Goal: Information Seeking & Learning: Understand process/instructions

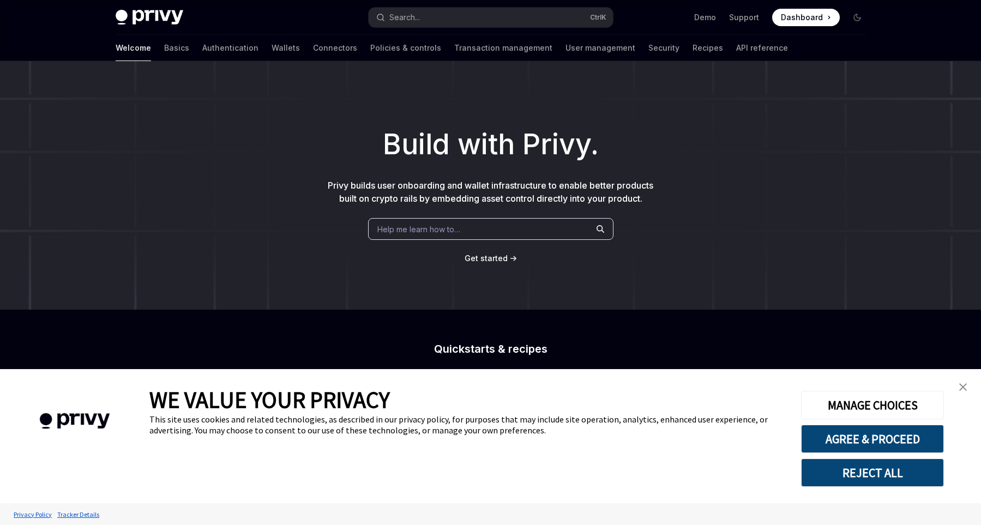
click at [327, 420] on span "Use the React SDK to authenticate a user and create an embedded wallet." at bounding box center [360, 446] width 96 height 52
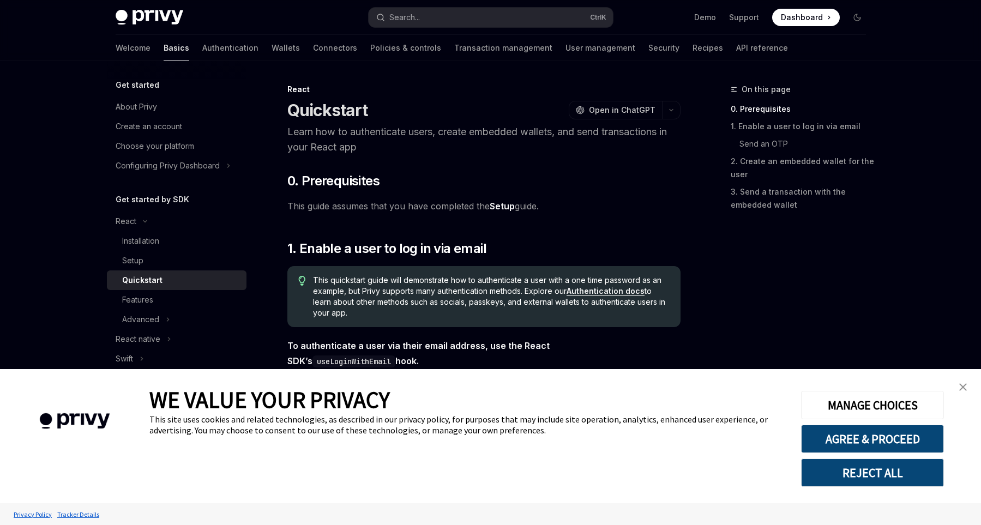
click at [964, 385] on img "close banner" at bounding box center [964, 387] width 8 height 8
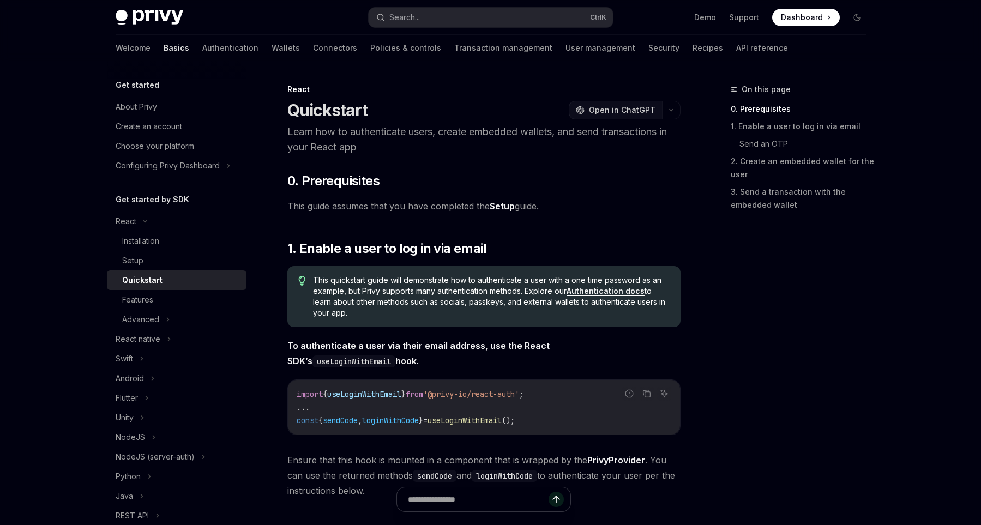
click at [635, 117] on button "OpenAI Open in ChatGPT" at bounding box center [615, 110] width 93 height 19
click at [147, 219] on div "React" at bounding box center [177, 222] width 140 height 20
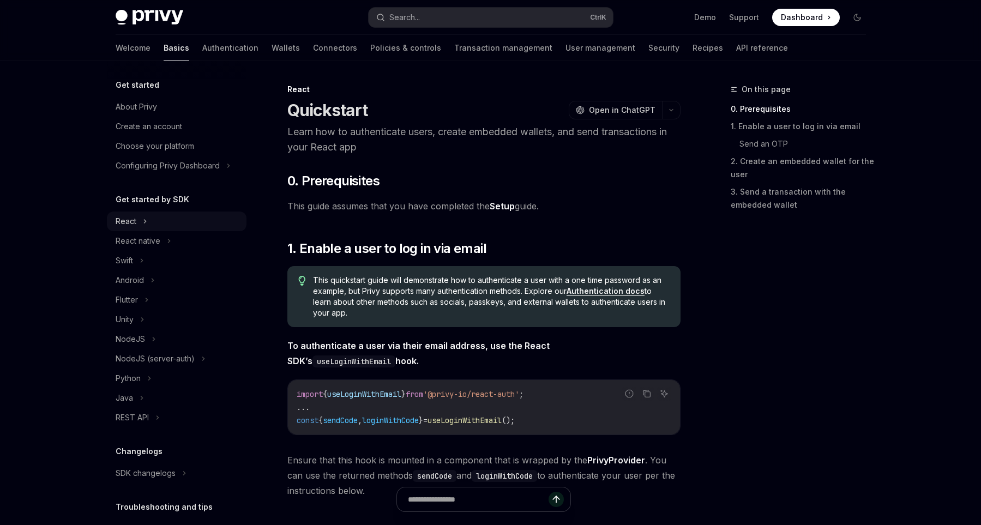
click at [147, 219] on div "React" at bounding box center [177, 222] width 140 height 20
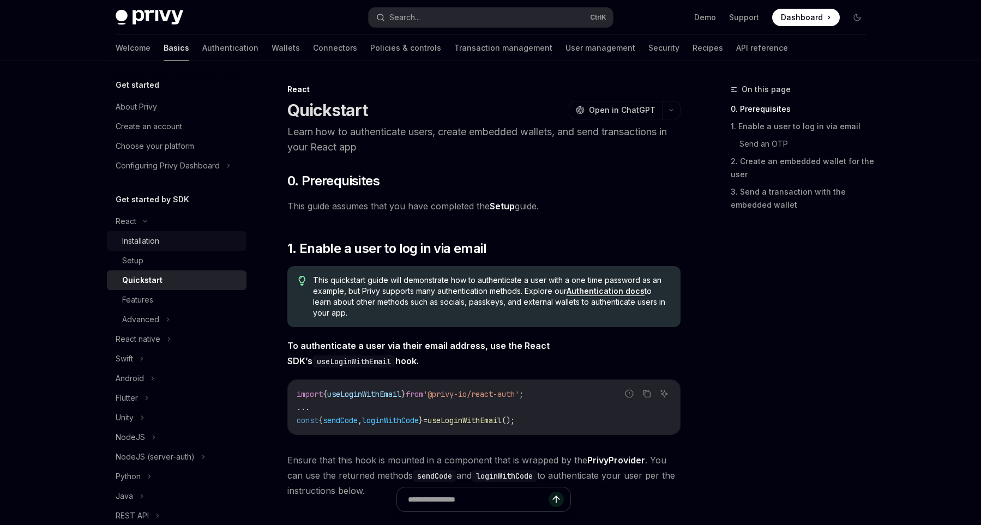
click at [156, 243] on div "Installation" at bounding box center [140, 241] width 37 height 13
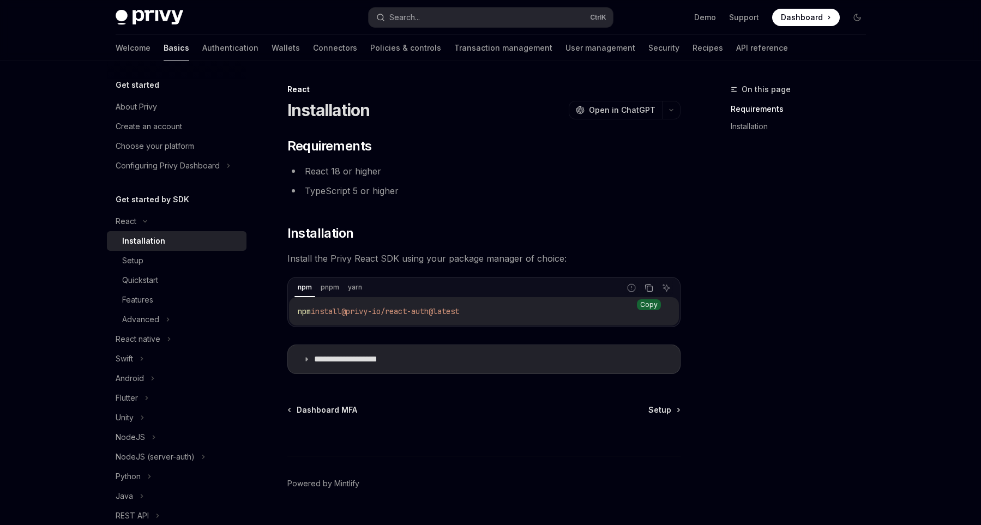
click at [647, 285] on icon "Copy the contents from the code block" at bounding box center [647, 287] width 5 height 5
click at [656, 405] on span "Setup" at bounding box center [660, 410] width 23 height 11
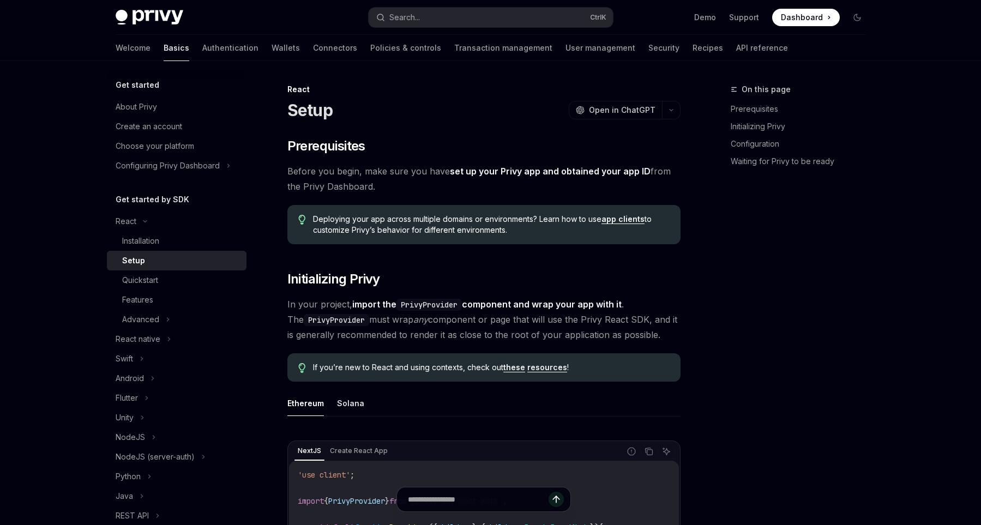
type textarea "*"
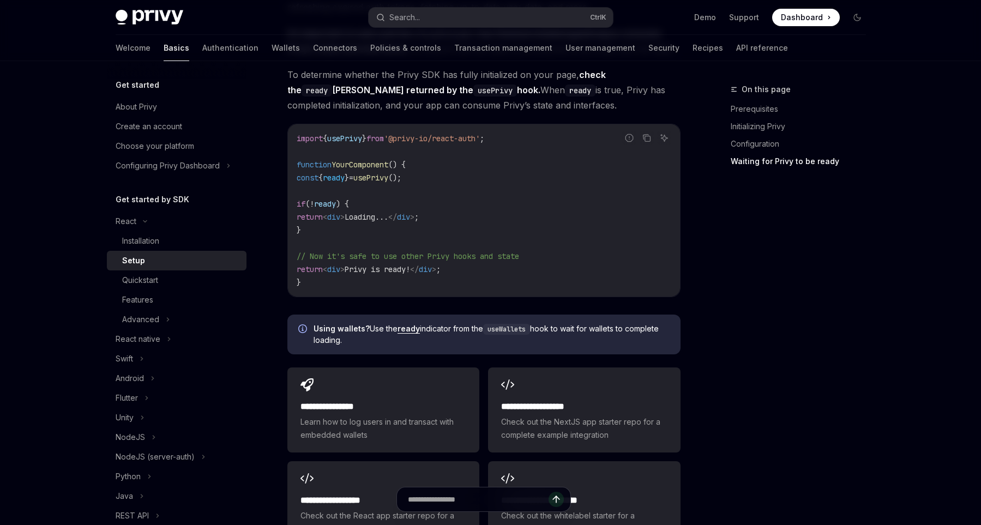
scroll to position [1267, 0]
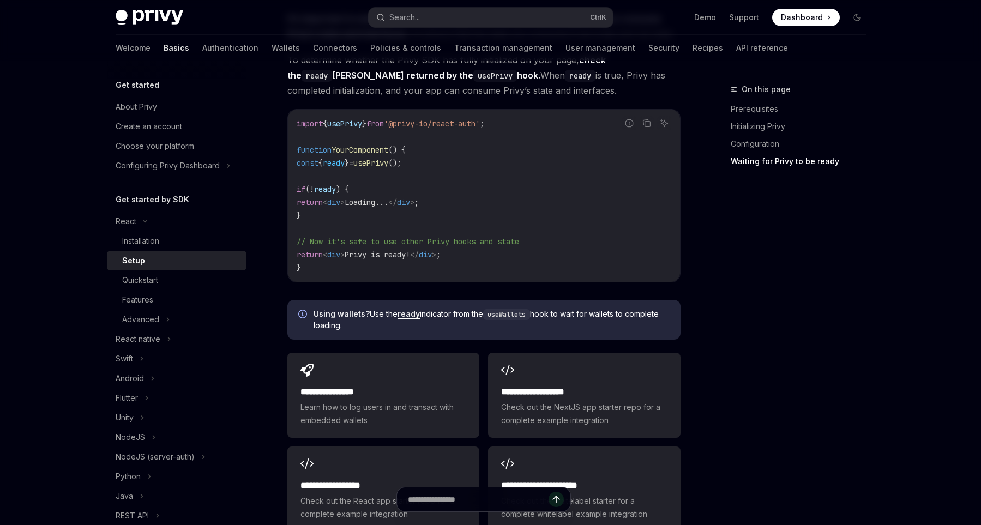
drag, startPoint x: 287, startPoint y: 107, endPoint x: 543, endPoint y: 332, distance: 340.1
click at [121, 275] on link "Quickstart" at bounding box center [177, 281] width 140 height 20
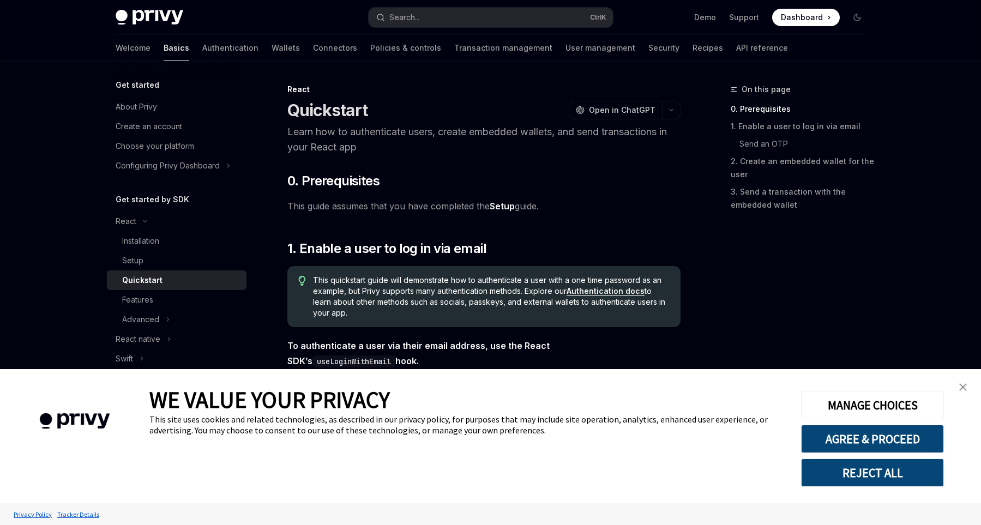
scroll to position [151, 0]
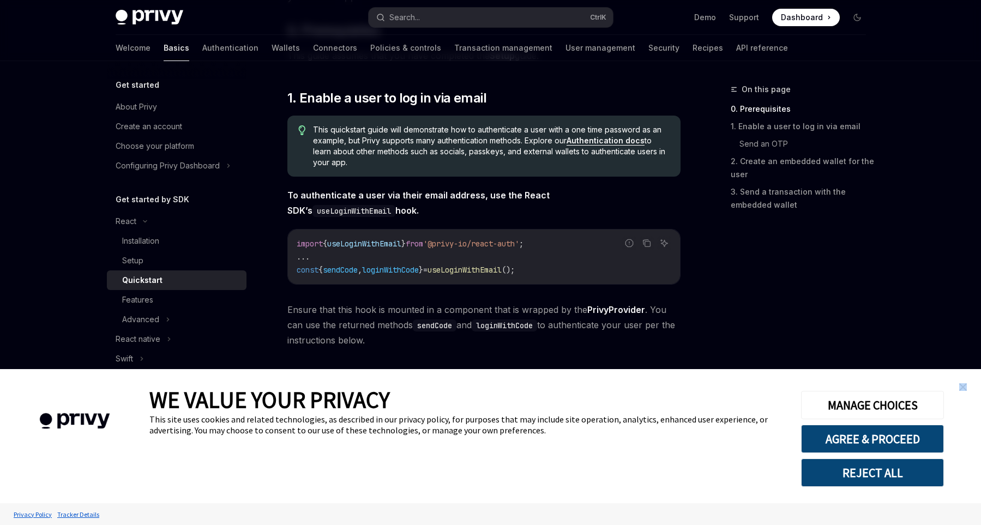
drag, startPoint x: 963, startPoint y: 383, endPoint x: 980, endPoint y: 384, distance: 17.5
click at [973, 384] on link "close banner" at bounding box center [963, 387] width 22 height 22
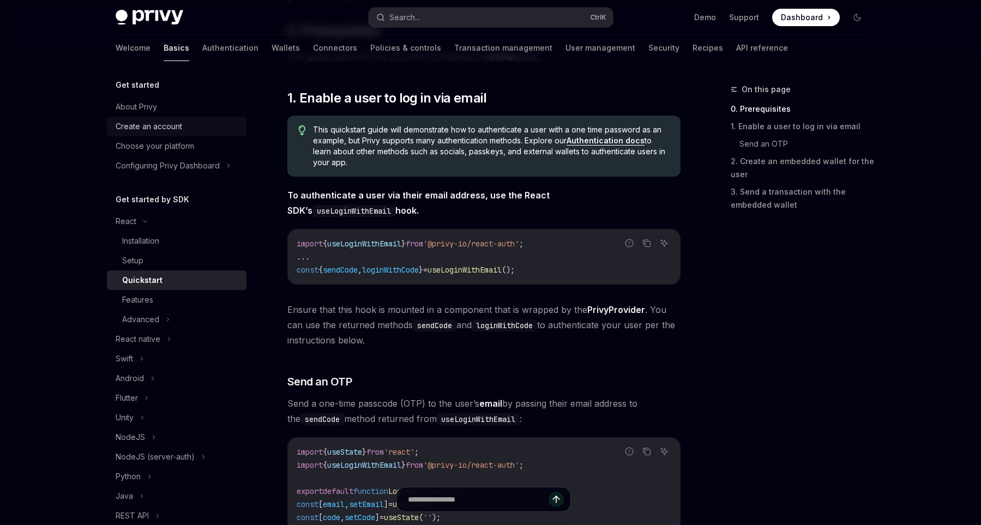
click at [129, 127] on div "Create an account" at bounding box center [149, 126] width 67 height 13
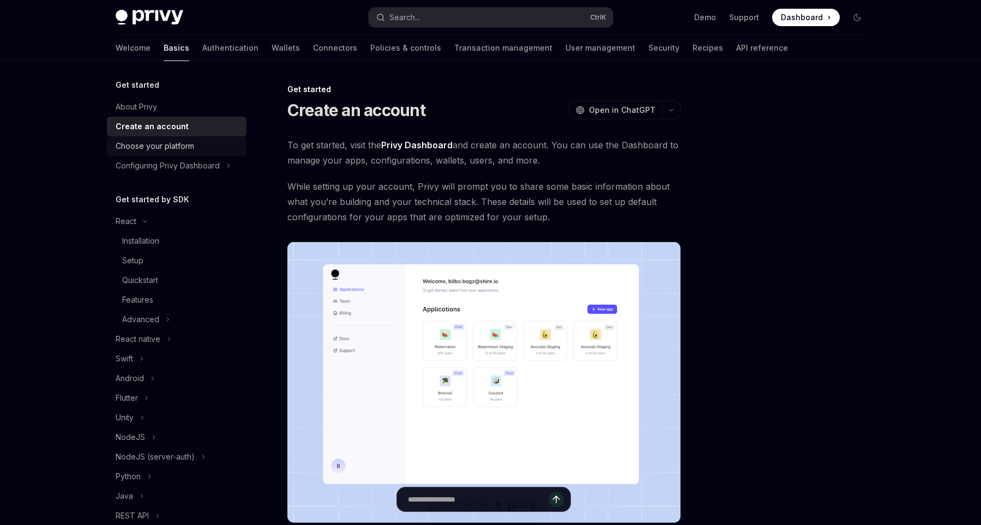
click at [184, 137] on link "Choose your platform" at bounding box center [177, 146] width 140 height 20
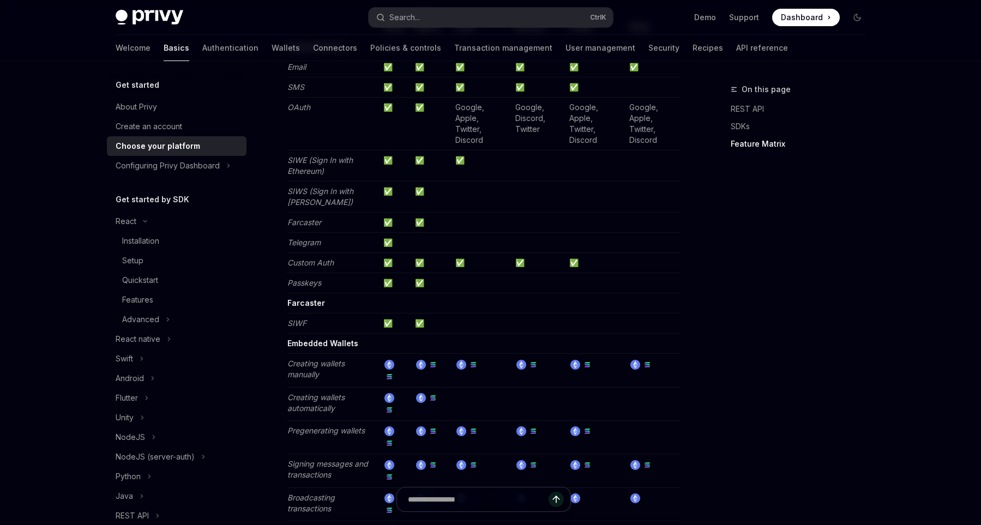
scroll to position [1204, 0]
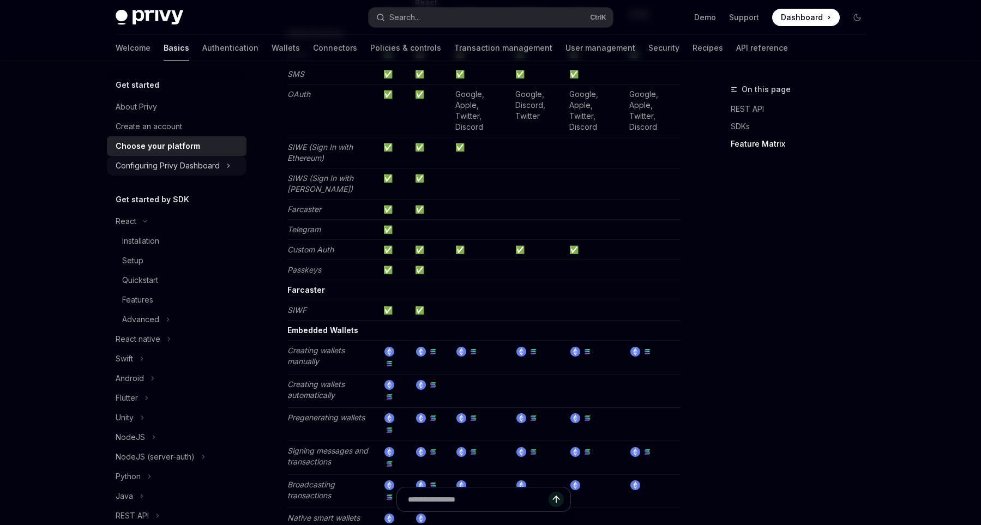
click at [224, 163] on div "Configuring Privy Dashboard" at bounding box center [177, 166] width 140 height 20
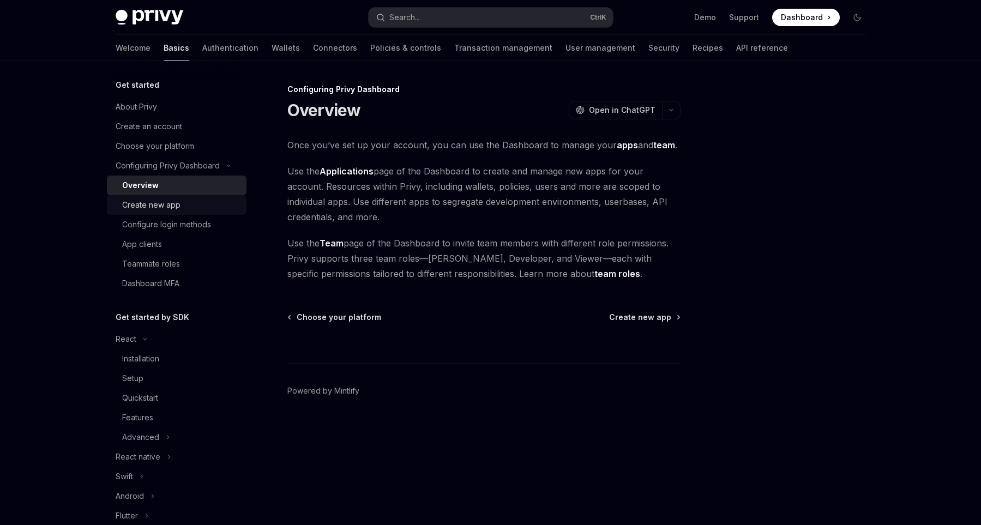
click at [191, 210] on div "Create new app" at bounding box center [181, 205] width 118 height 13
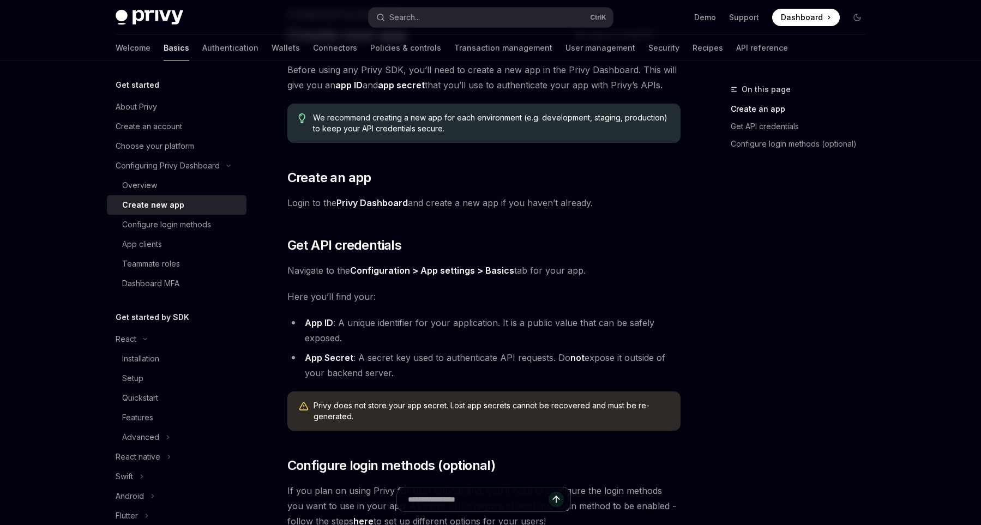
scroll to position [255, 0]
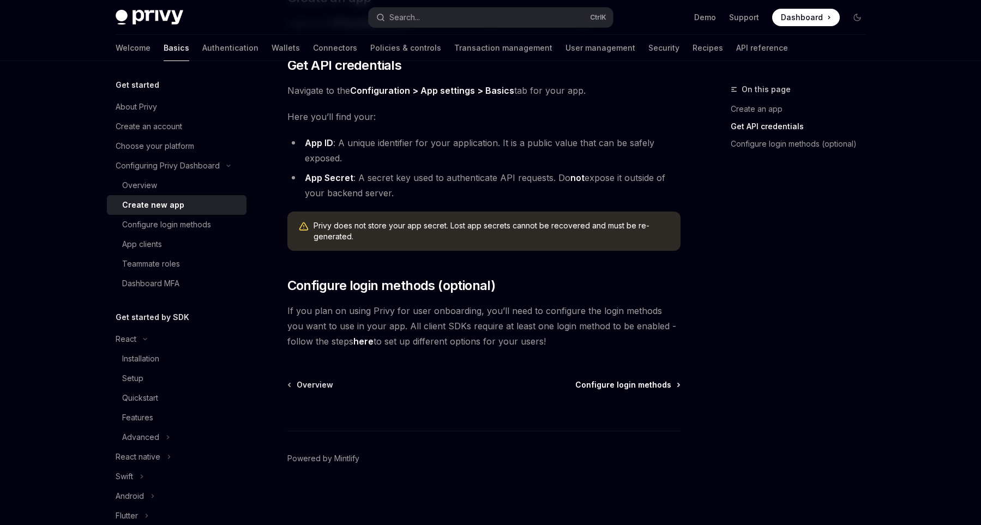
click at [651, 388] on span "Configure login methods" at bounding box center [623, 385] width 96 height 11
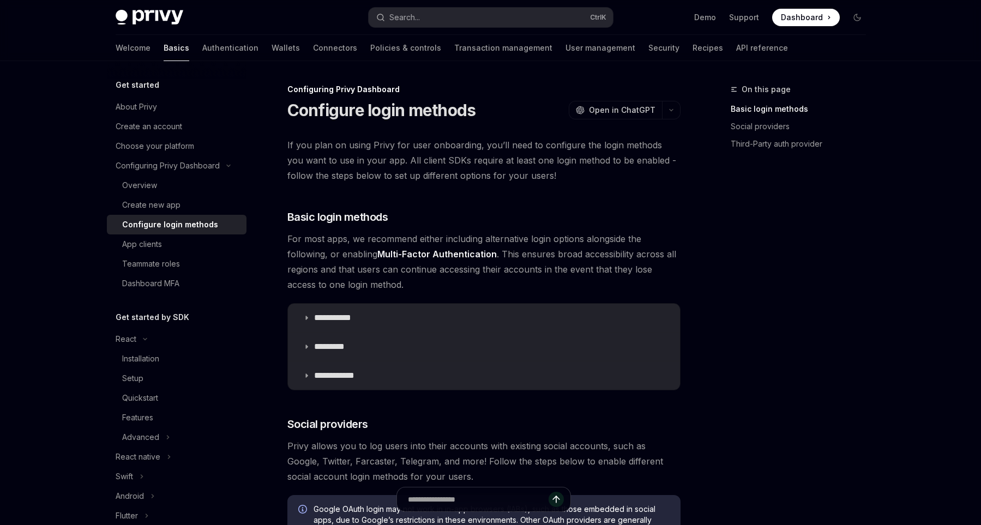
scroll to position [75, 0]
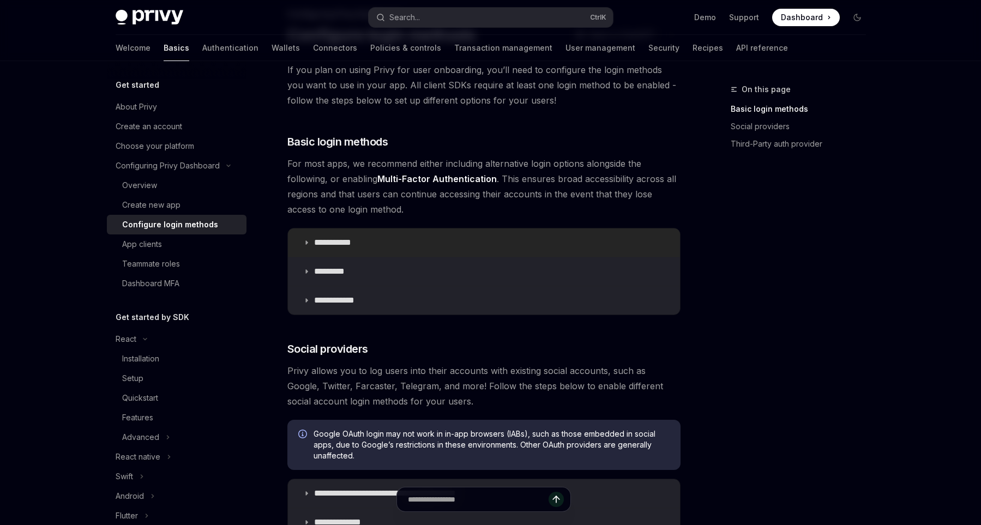
click at [307, 242] on icon at bounding box center [306, 242] width 7 height 7
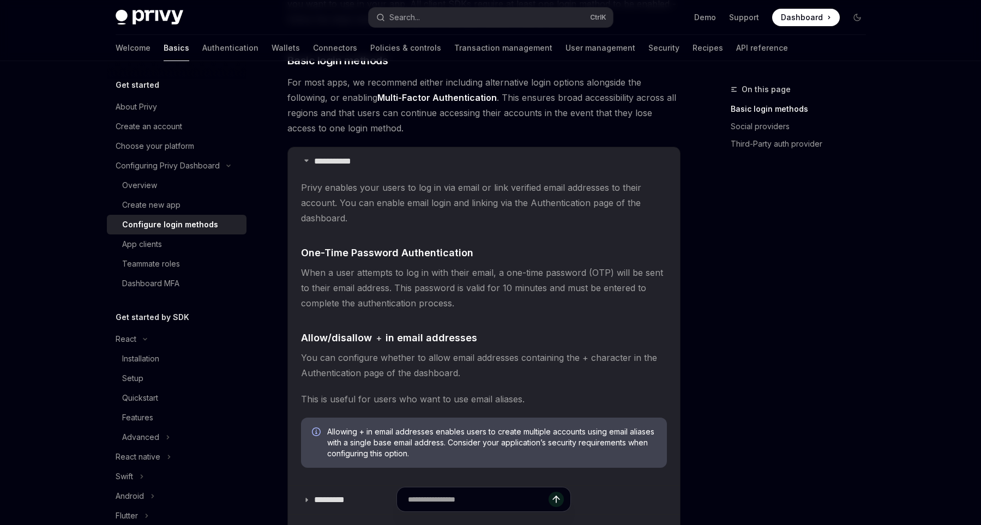
scroll to position [301, 0]
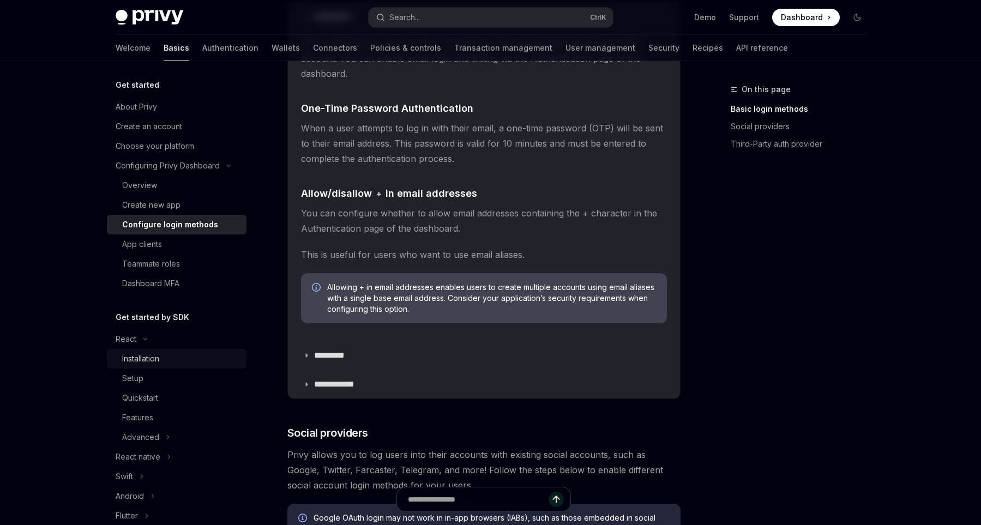
click at [154, 367] on link "Installation" at bounding box center [177, 359] width 140 height 20
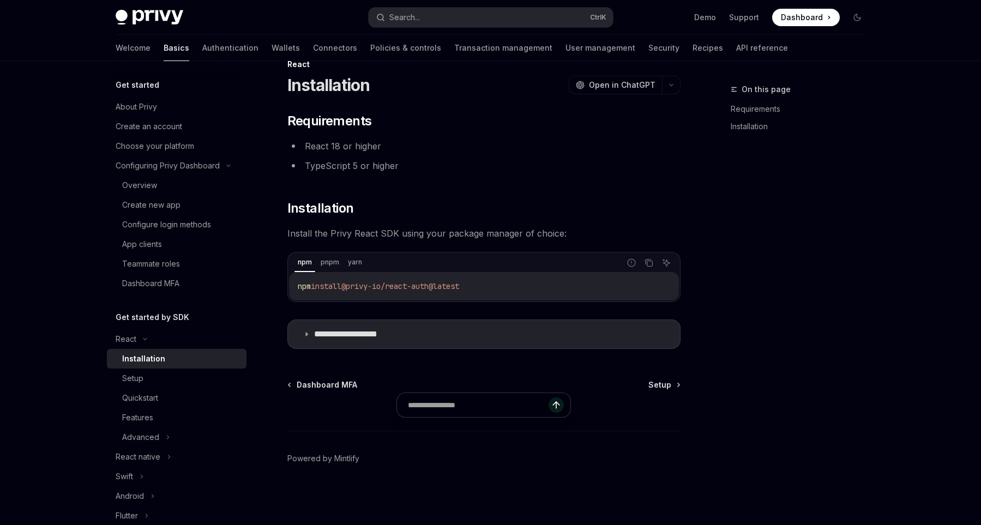
scroll to position [25, 0]
click at [652, 261] on icon "Copy the contents from the code block" at bounding box center [649, 263] width 9 height 9
click at [200, 387] on link "Setup" at bounding box center [177, 379] width 140 height 20
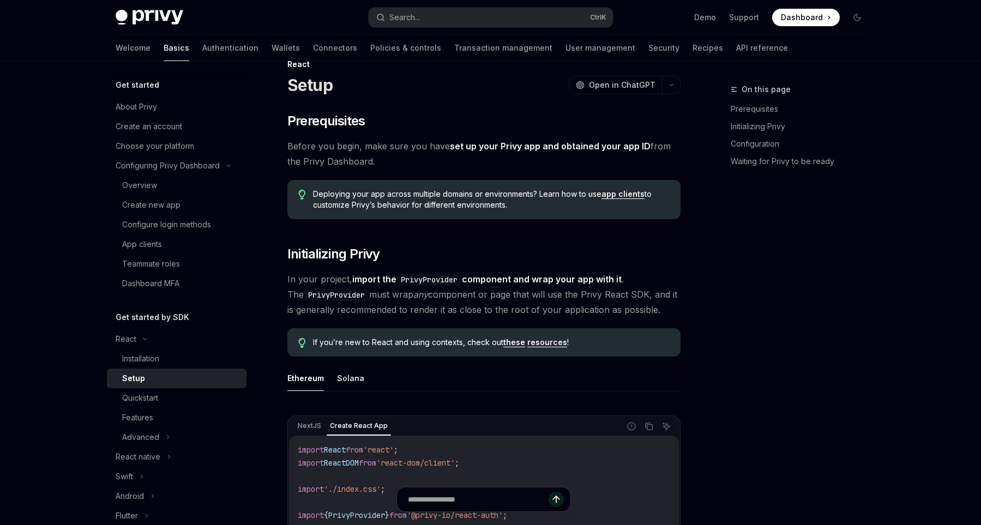
type textarea "*"
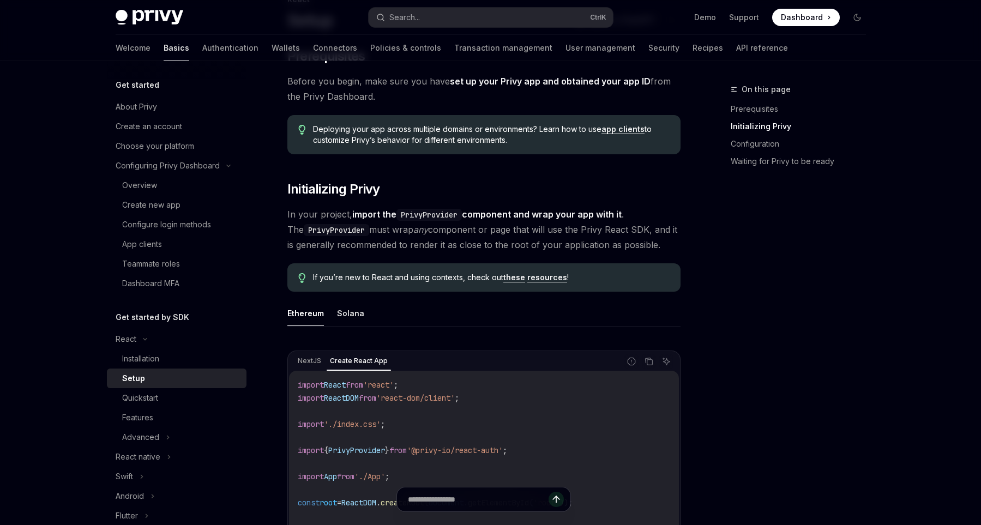
scroll to position [251, 0]
